Goal: Go to known website: Access a specific website the user already knows

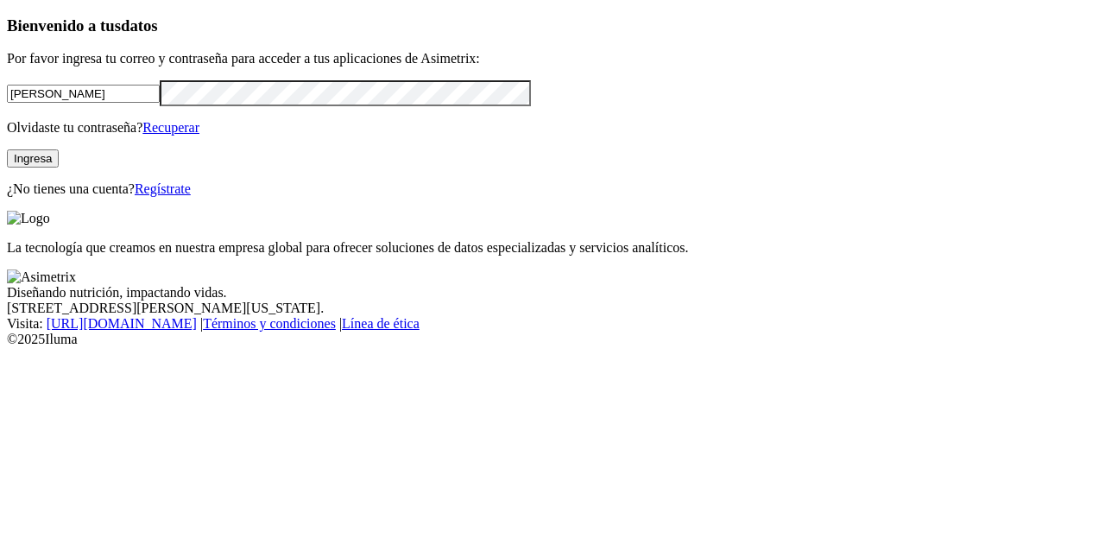
type input "[PERSON_NAME][EMAIL_ADDRESS][DOMAIN_NAME]"
click input "submit" at bounding box center [0, 0] width 0 height 0
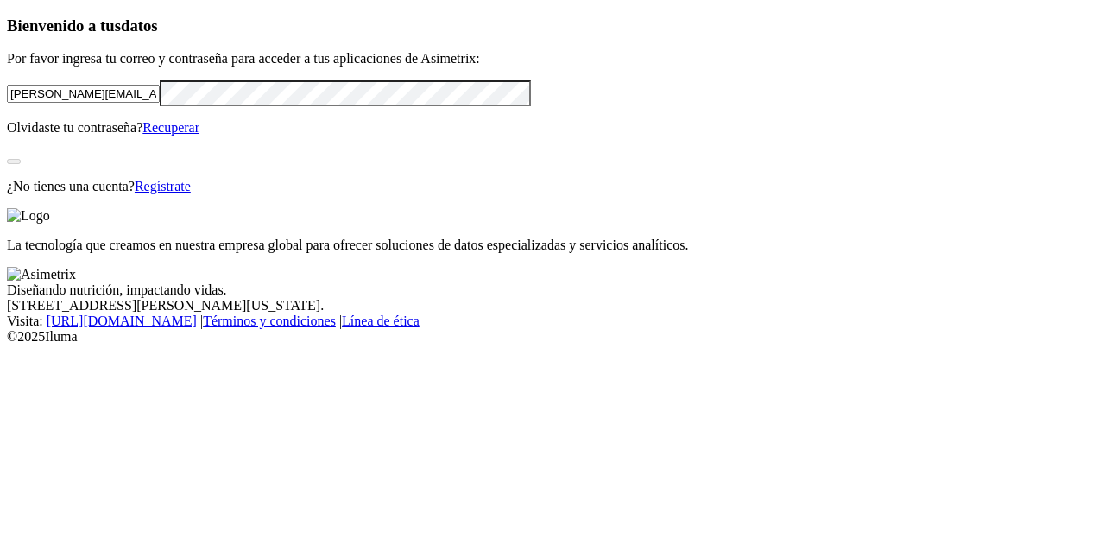
click at [206, 194] on div "Bienvenido a tus datos Por favor ingresa tu correo y contraseña para acceder a …" at bounding box center [552, 105] width 1091 height 178
